Goal: Task Accomplishment & Management: Complete application form

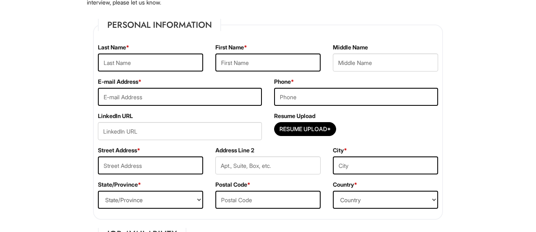
scroll to position [104, 0]
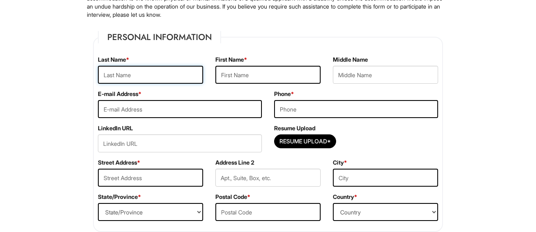
click at [130, 73] on input "text" at bounding box center [150, 75] width 105 height 18
type input "[PERSON_NAME]"
click at [227, 76] on input "text" at bounding box center [268, 75] width 105 height 18
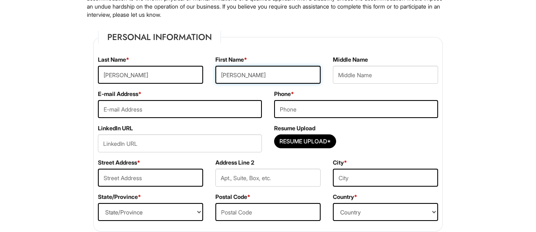
type input "[PERSON_NAME]"
click at [173, 111] on input "email" at bounding box center [180, 109] width 164 height 18
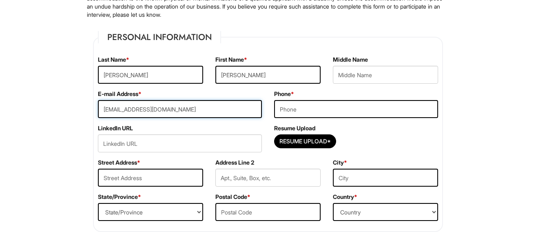
type input "[EMAIL_ADDRESS][DOMAIN_NAME]"
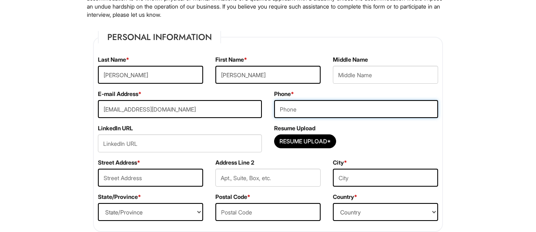
click at [293, 109] on input "tel" at bounding box center [356, 109] width 164 height 18
type input "3234371781"
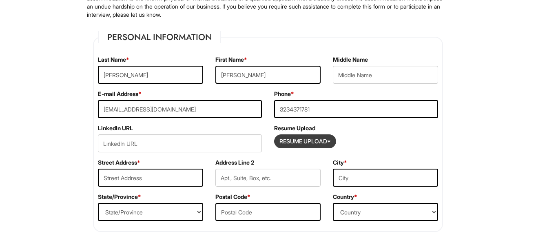
click at [292, 140] on input "Resume Upload*" at bounding box center [305, 141] width 61 height 13
type input "C:\fakepath\Erin_Lopez_Resume copy.pdf"
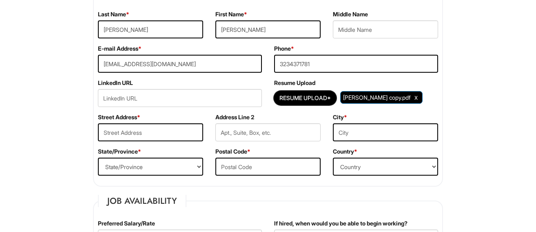
scroll to position [154, 0]
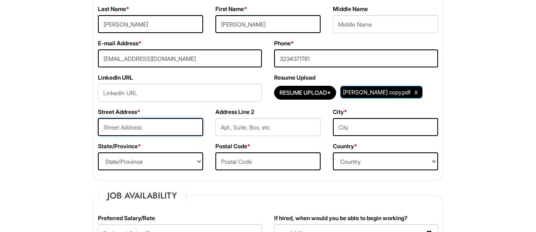
click at [136, 129] on input "text" at bounding box center [150, 127] width 105 height 18
type input "Glenn Avenue"
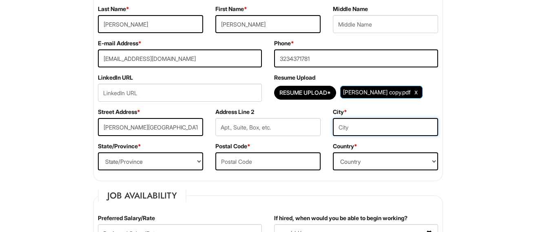
click at [343, 133] on input "text" at bounding box center [385, 127] width 105 height 18
type input "Los Angeles"
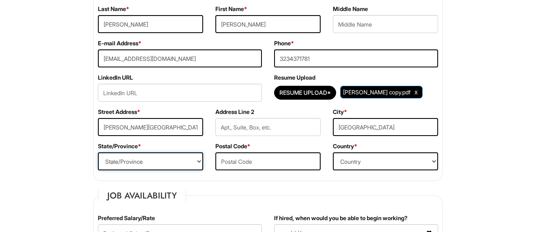
click at [185, 164] on select "State/Province ALABAMA ALASKA ARIZONA ARKANSAS CALIFORNIA COLORADO CONNECTICUT …" at bounding box center [150, 161] width 105 height 18
select select "CA"
click at [235, 161] on input "text" at bounding box center [268, 161] width 105 height 18
type input "90023"
click at [351, 166] on select "Country Afghanistan Albania Algeria American Samoa Andorra Angola Anguilla Anta…" at bounding box center [385, 161] width 105 height 18
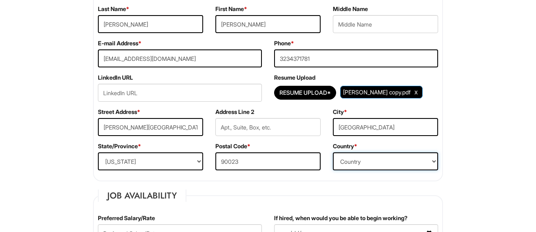
select select "United States of America"
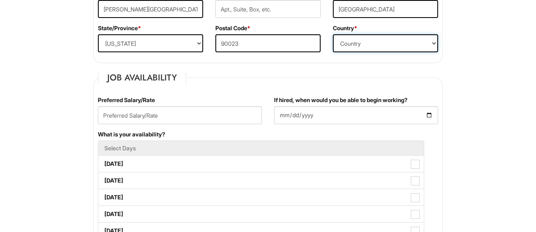
scroll to position [273, 0]
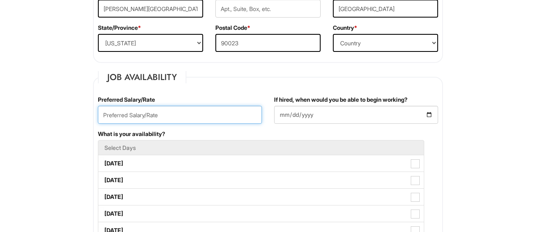
click at [132, 116] on input "text" at bounding box center [180, 115] width 164 height 18
type input "2"
type input "$23.10 Hourly"
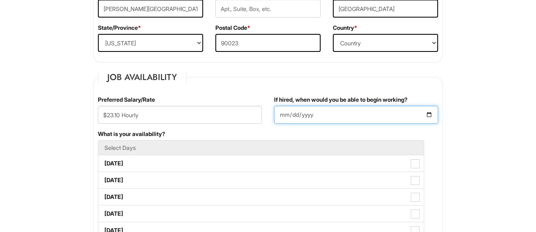
click at [290, 117] on input "If hired, when would you be able to begin working?" at bounding box center [356, 115] width 164 height 18
click at [285, 114] on input "If hired, when would you be able to begin working?" at bounding box center [356, 115] width 164 height 18
type input "2025-09-08"
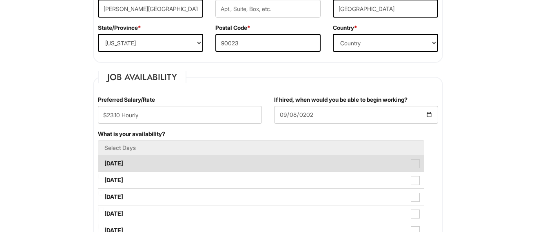
click at [126, 162] on label "Monday" at bounding box center [261, 163] width 326 height 16
click at [104, 162] on Available_Monday "Monday" at bounding box center [100, 159] width 5 height 5
checkbox Available_Monday "true"
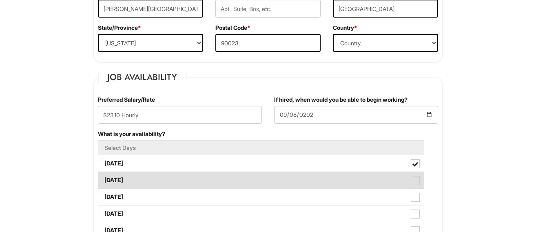
click at [123, 179] on label "Tuesday" at bounding box center [261, 180] width 326 height 16
click at [104, 179] on Available_Tuesday "Tuesday" at bounding box center [100, 175] width 5 height 5
checkbox Available_Tuesday "true"
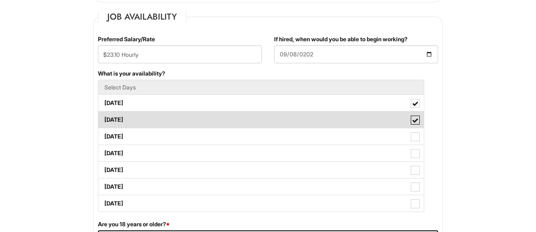
scroll to position [334, 0]
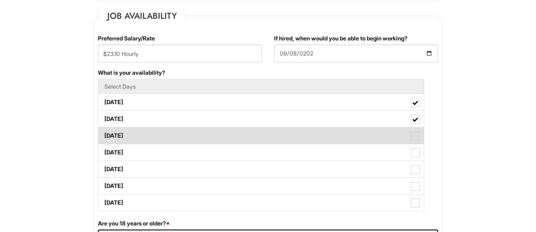
click at [133, 136] on label "Wednesday" at bounding box center [261, 135] width 326 height 16
click at [104, 134] on Available_Wednesday "Wednesday" at bounding box center [100, 131] width 5 height 5
checkbox Available_Wednesday "true"
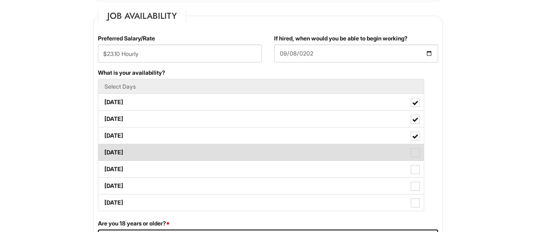
click at [128, 154] on label "Thursday" at bounding box center [261, 152] width 326 height 16
click at [104, 151] on Available_Thursday "Thursday" at bounding box center [100, 148] width 5 height 5
checkbox Available_Thursday "true"
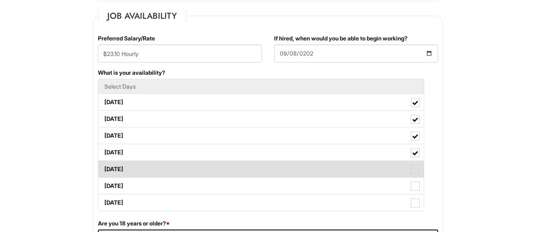
click at [124, 167] on label "Friday" at bounding box center [261, 169] width 326 height 16
click at [104, 167] on Available_Friday "Friday" at bounding box center [100, 164] width 5 height 5
checkbox Available_Friday "true"
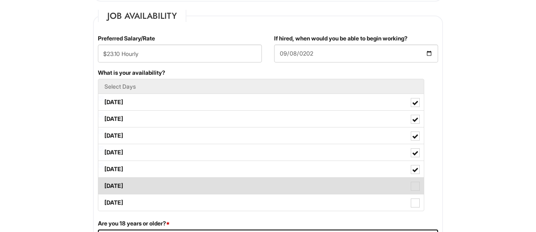
click at [123, 185] on label "Saturday" at bounding box center [261, 186] width 326 height 16
click at [104, 185] on Available_Saturday "Saturday" at bounding box center [100, 181] width 5 height 5
checkbox Available_Saturday "true"
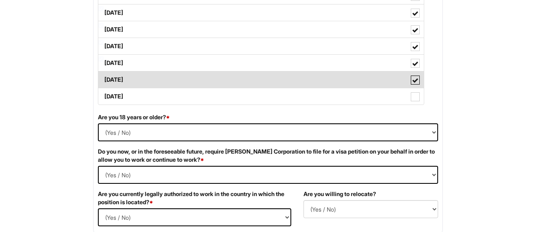
scroll to position [441, 0]
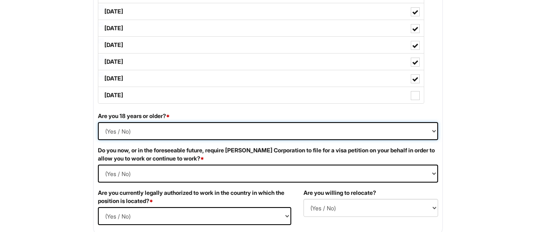
click at [121, 131] on select "(Yes / No) Yes No" at bounding box center [268, 131] width 340 height 18
select select "Yes"
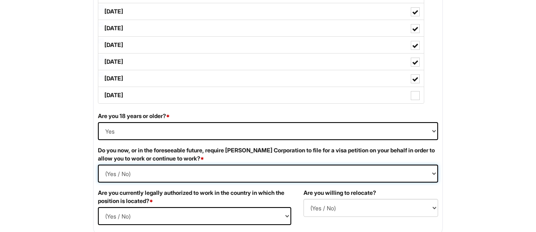
click at [118, 173] on Required "(Yes / No) Yes No" at bounding box center [268, 174] width 340 height 18
select Required "No"
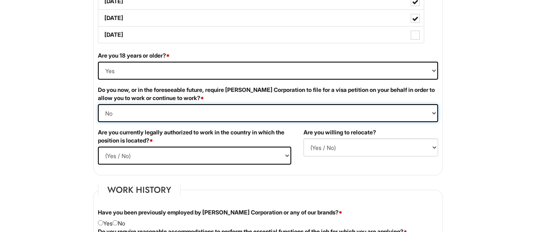
scroll to position [516, 0]
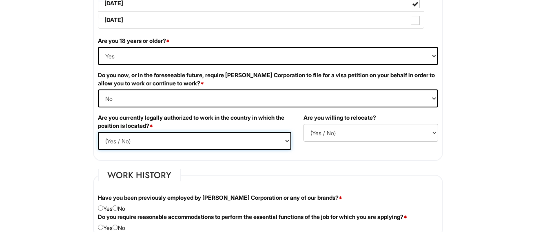
click at [109, 140] on select "(Yes / No) Yes No" at bounding box center [195, 141] width 194 height 18
select select "Yes"
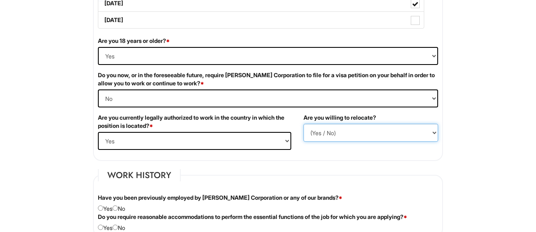
click at [325, 133] on select "(Yes / No) No Yes" at bounding box center [371, 133] width 135 height 18
select select "Y"
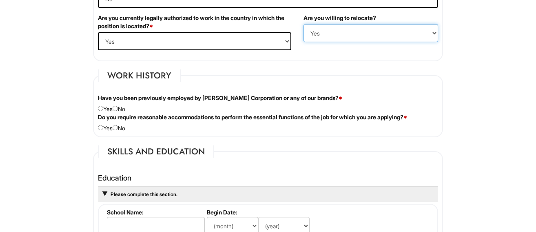
scroll to position [619, 0]
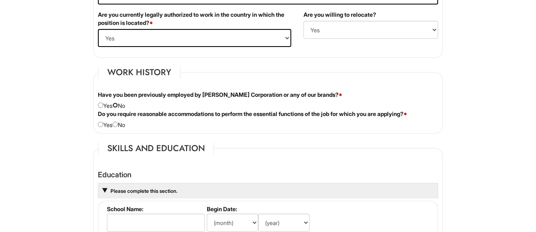
click at [118, 105] on input "radio" at bounding box center [115, 104] width 5 height 5
radio input "true"
click at [118, 122] on input "radio" at bounding box center [115, 124] width 5 height 5
radio input "true"
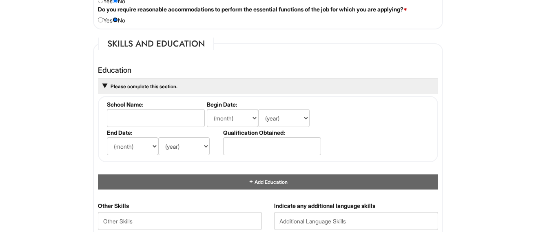
scroll to position [727, 0]
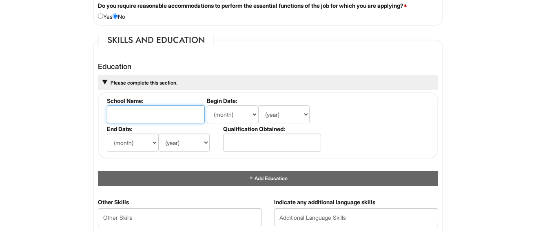
click at [161, 116] on input "text" at bounding box center [156, 114] width 98 height 18
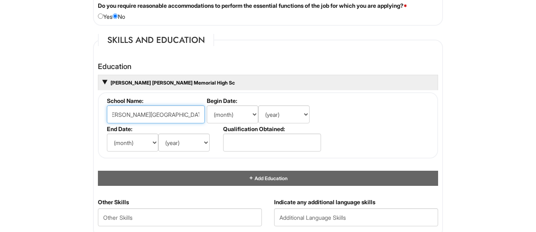
scroll to position [0, 7]
type input "Bishop Amat Memorial High School"
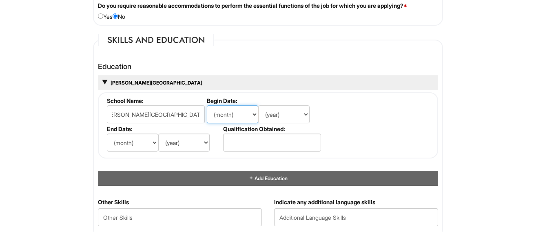
click at [229, 112] on select "(month) Jan Feb Mar Apr May Jun Jul Aug Sep Oct Nov Dec" at bounding box center [232, 114] width 51 height 18
select select "8"
click at [271, 113] on select "(year) 2029 2028 2027 2026 2025 2024 2023 2022 2021 2020 2019 2018 2017 2016 20…" at bounding box center [283, 114] width 51 height 18
select select "2016"
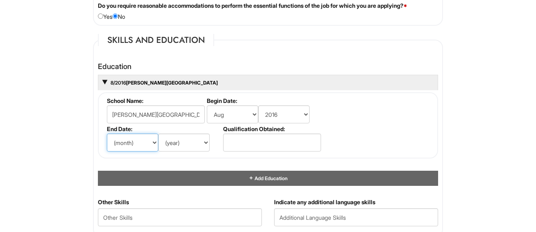
click at [133, 141] on select "(month) Jan Feb Mar Apr May Jun Jul Aug Sep Oct Nov Dec" at bounding box center [132, 142] width 51 height 18
select select "5"
click at [171, 142] on select "(year) 2029 2028 2027 2026 2025 2024 2023 2022 2021 2020 2019 2018 2017 2016 20…" at bounding box center [183, 142] width 51 height 18
select select "2020"
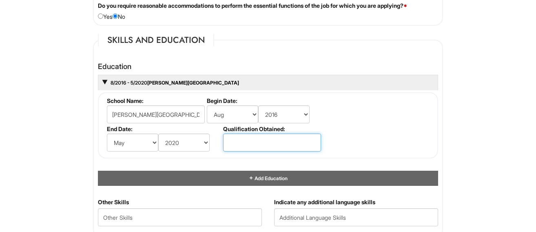
click at [248, 145] on input "text" at bounding box center [272, 142] width 98 height 18
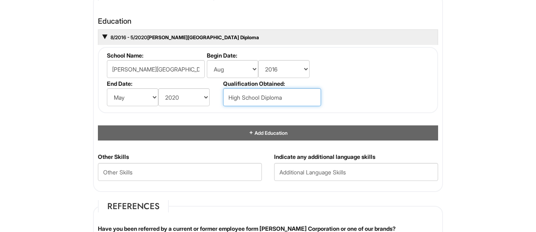
scroll to position [775, 0]
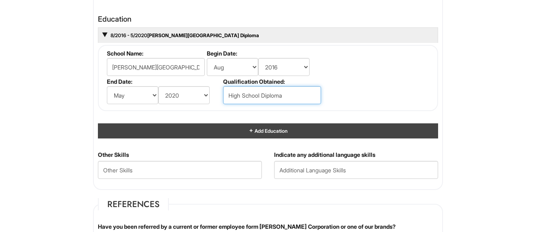
type input "High School Diploma"
click at [208, 130] on div "Add Education" at bounding box center [268, 130] width 340 height 15
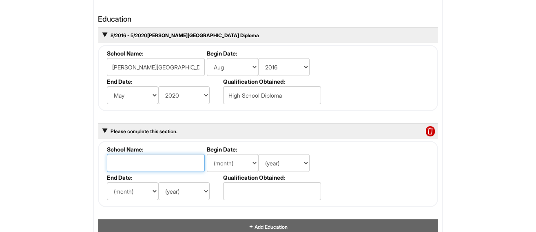
click at [155, 165] on input "text" at bounding box center [156, 163] width 98 height 18
type input "East Los Angeles College"
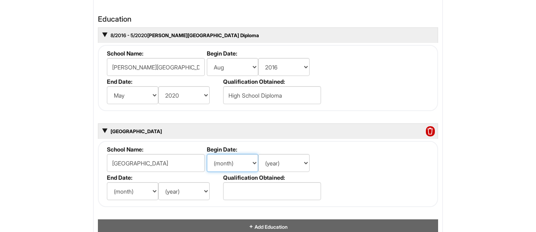
click at [227, 163] on select "(month) Jan Feb Mar Apr May Jun Jul Aug Sep Oct Nov Dec" at bounding box center [232, 163] width 51 height 18
select select "9"
click at [271, 161] on select "(year) 2029 2028 2027 2026 2025 2024 2023 2022 2021 2020 2019 2018 2017 2016 20…" at bounding box center [283, 163] width 51 height 18
select select "2020"
click at [131, 191] on select "(month) Jan Feb Mar Apr May Jun Jul Aug Sep Oct Nov Dec" at bounding box center [132, 191] width 51 height 18
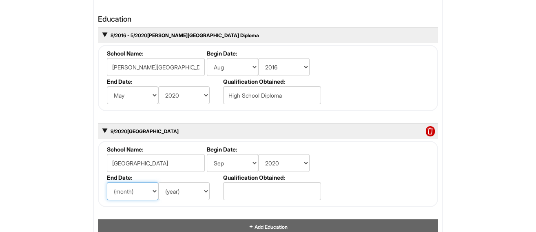
select select "5"
click at [127, 189] on select "(month) Jan Feb Mar Apr May Jun Jul Aug Sep Oct Nov Dec" at bounding box center [132, 191] width 51 height 18
click at [176, 193] on select "(year) 2029 2028 2027 2026 2025 2024 2023 2022 2021 2020 2019 2018 2017 2016 20…" at bounding box center [183, 191] width 51 height 18
select select "2022"
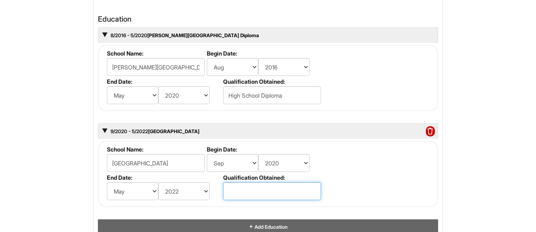
click at [236, 191] on input "text" at bounding box center [272, 191] width 98 height 18
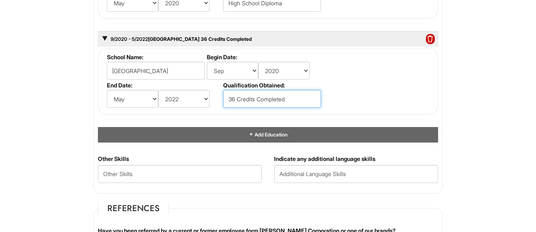
scroll to position [872, 0]
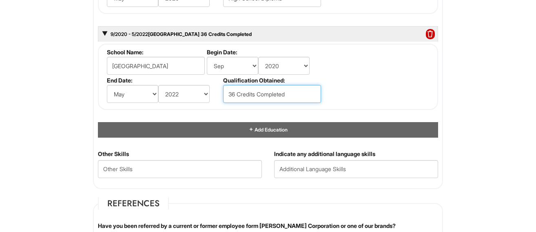
type input "36 Credits Completed"
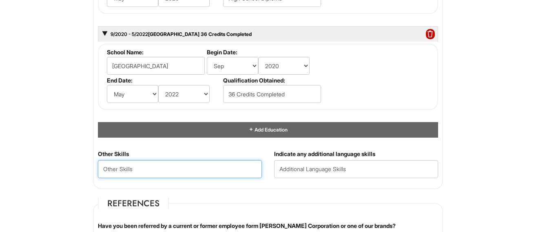
click at [224, 168] on Skills "text" at bounding box center [180, 169] width 164 height 18
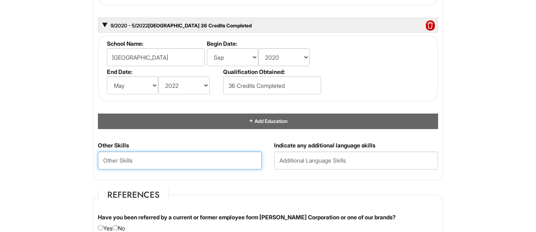
scroll to position [893, 0]
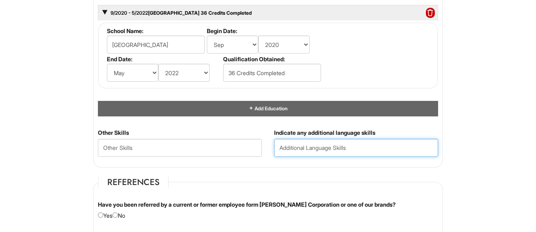
click at [307, 149] on input "text" at bounding box center [356, 148] width 164 height 18
type input "s"
type input "Spanish"
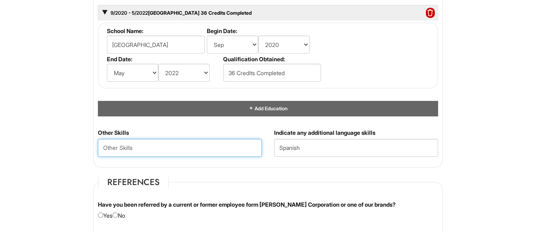
click at [224, 146] on Skills "text" at bounding box center [180, 148] width 164 height 18
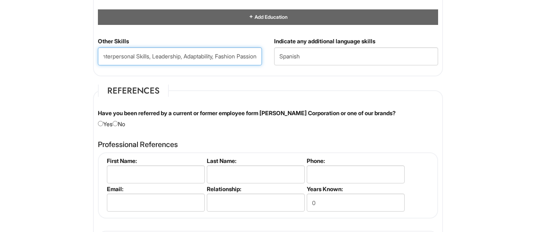
scroll to position [985, 0]
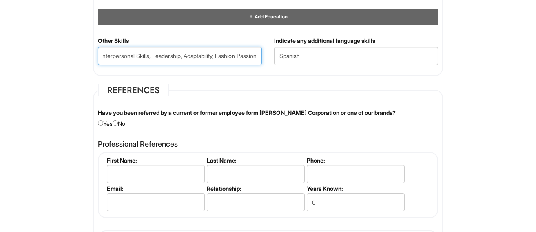
type Skills "5+ yrs Customer Service, Interpersonal Skills, Leadership, Adaptability, Fashio…"
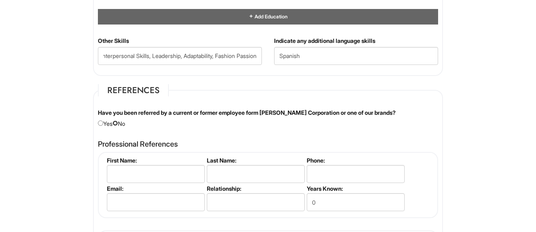
click at [118, 121] on input "radio" at bounding box center [115, 122] width 5 height 5
radio input "true"
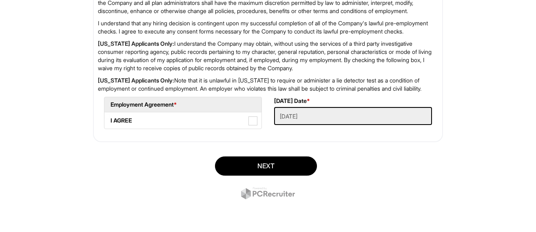
scroll to position [1490, 0]
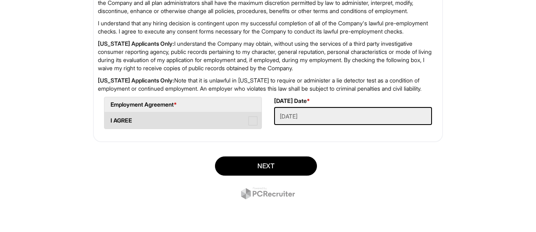
click at [256, 121] on span at bounding box center [253, 120] width 9 height 9
click at [110, 119] on AGREE "I AGREE" at bounding box center [107, 116] width 5 height 5
checkbox AGREE "true"
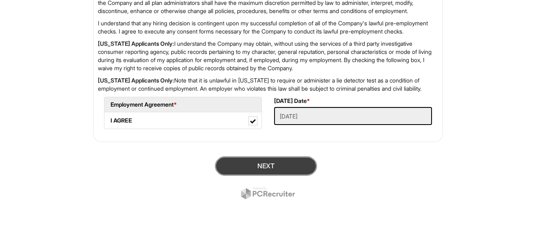
click at [264, 166] on button "Next" at bounding box center [266, 165] width 102 height 19
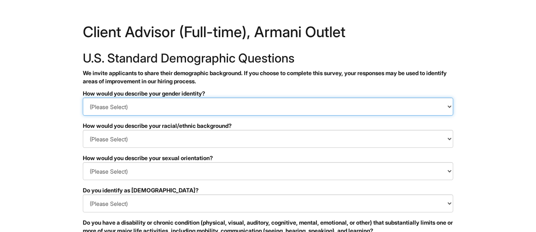
click at [166, 105] on select "(Please Select) Man Woman [DEMOGRAPHIC_DATA] I prefer to self-describe I don't …" at bounding box center [268, 107] width 371 height 18
select select "Woman"
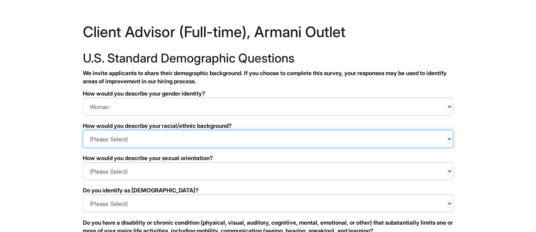
click at [120, 140] on select "(Please Select) [DEMOGRAPHIC_DATA] or of [DEMOGRAPHIC_DATA] descent [DEMOGRAPHI…" at bounding box center [268, 139] width 371 height 18
select select "Hispanic, Latinx or of Spanish Origin"
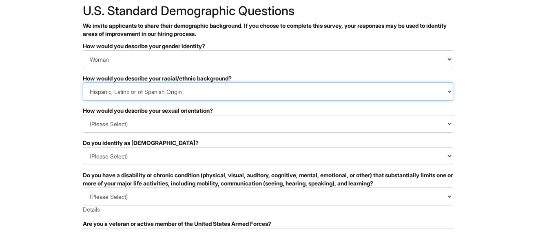
scroll to position [49, 0]
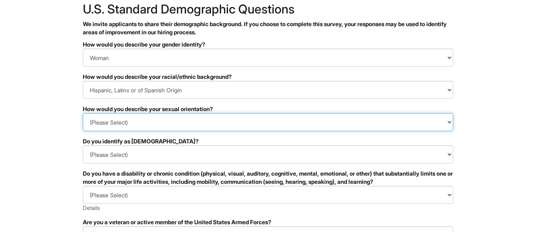
click at [105, 122] on select "(Please Select) [DEMOGRAPHIC_DATA] [DEMOGRAPHIC_DATA] and/or [DEMOGRAPHIC_DATA]…" at bounding box center [268, 122] width 371 height 18
select select "[DEMOGRAPHIC_DATA]"
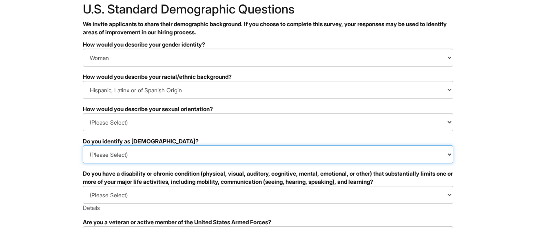
click at [102, 152] on select "(Please Select) Yes No I prefer to self-describe I don't wish to answer" at bounding box center [268, 154] width 371 height 18
select select "No"
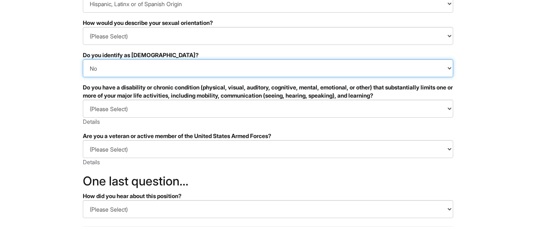
scroll to position [138, 0]
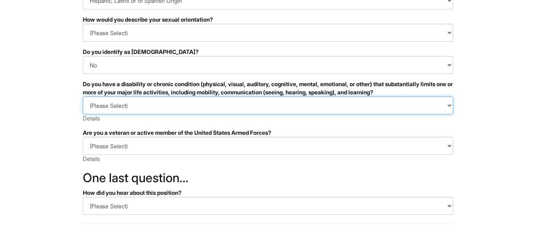
click at [111, 108] on select "(Please Select) YES, I HAVE A DISABILITY (or previously had a disability) NO, I…" at bounding box center [268, 105] width 371 height 18
select select "NO, I DON'T HAVE A DISABILITY"
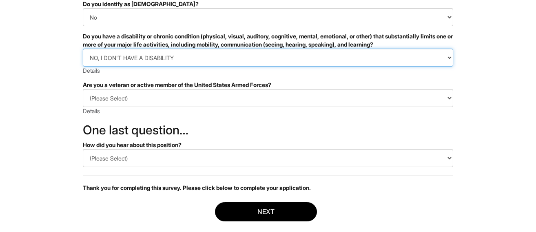
scroll to position [191, 0]
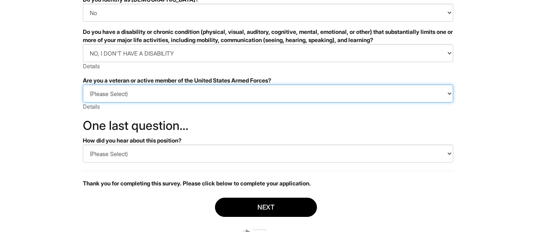
click at [105, 96] on select "(Please Select) I IDENTIFY AS ONE OR MORE OF THE CLASSIFICATIONS OF PROTECTED V…" at bounding box center [268, 94] width 371 height 18
select select "I AM NOT A PROTECTED VETERAN"
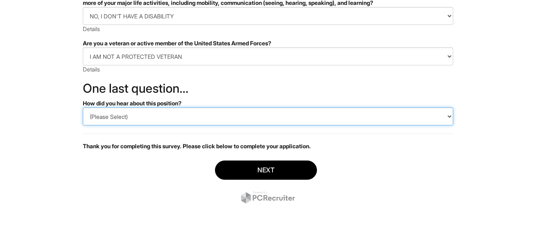
click at [109, 117] on select "(Please Select) CareerBuilder Indeed LinkedIn Monster Referral Other" at bounding box center [268, 116] width 371 height 18
select select "Other"
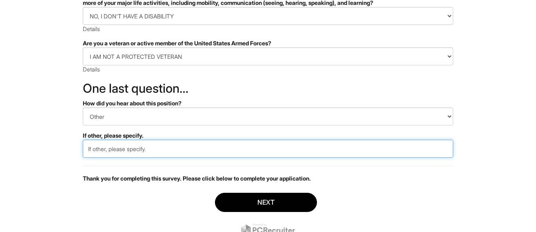
click at [102, 154] on input "text" at bounding box center [268, 149] width 371 height 18
click at [111, 149] on input "Website Career Center" at bounding box center [268, 149] width 371 height 18
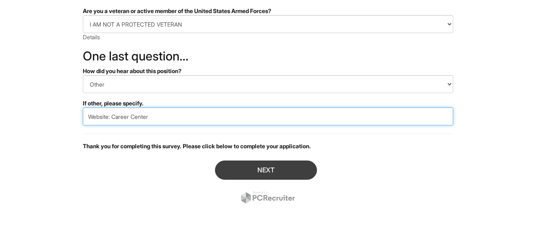
type input "Website: Career Center"
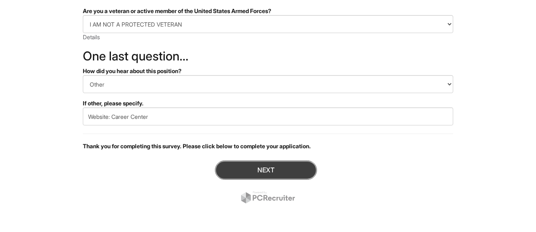
click at [245, 169] on button "Next" at bounding box center [266, 169] width 102 height 19
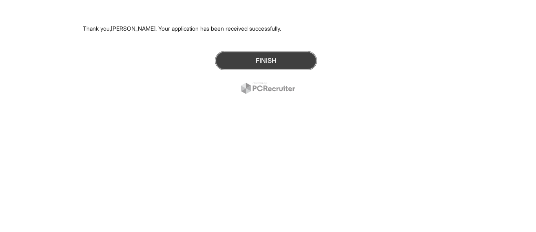
click at [244, 61] on button "Finish" at bounding box center [266, 60] width 102 height 19
